Goal: Transaction & Acquisition: Purchase product/service

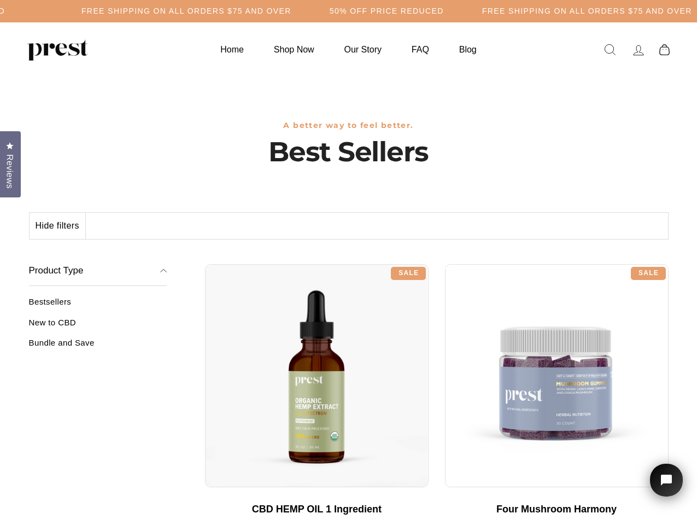
click at [348, 262] on div "**********" at bounding box center [437, 260] width 464 height 8
click at [291, 11] on h5 "Free Shipping on all orders $75 and over" at bounding box center [186, 11] width 210 height 9
click at [58, 226] on button "Hide filters" at bounding box center [58, 226] width 56 height 26
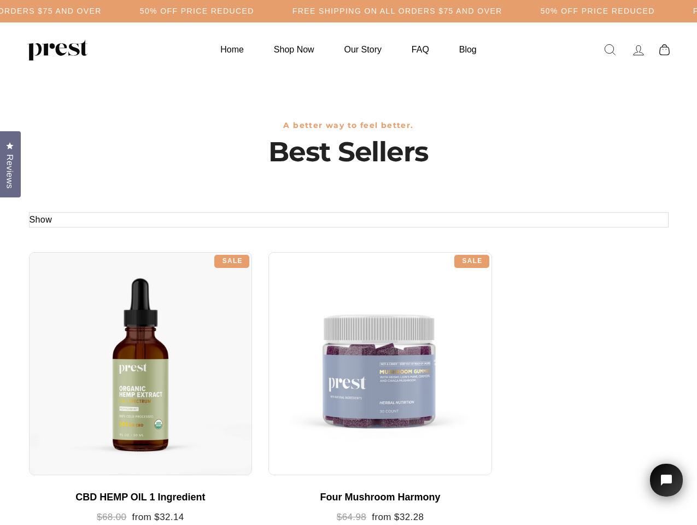
click at [98, 326] on div at bounding box center [141, 364] width 224 height 224
click at [98, 347] on div at bounding box center [141, 364] width 224 height 224
click at [10, 163] on span "Reviews" at bounding box center [10, 171] width 14 height 34
